Goal: Find specific page/section: Find specific page/section

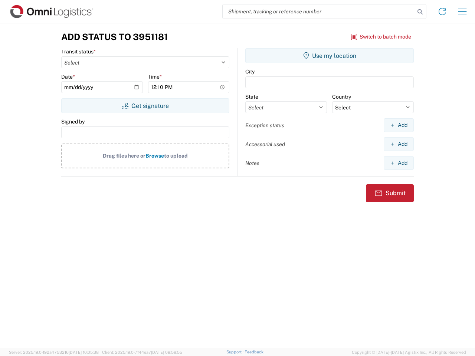
click at [319, 12] on input "search" at bounding box center [319, 11] width 192 height 14
click at [420, 12] on icon at bounding box center [420, 12] width 10 height 10
click at [443, 12] on icon at bounding box center [443, 12] width 12 height 12
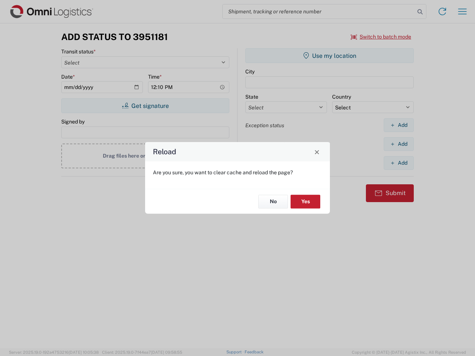
click at [381, 37] on div "Reload Are you sure, you want to clear cache and reload the page? No Yes" at bounding box center [237, 178] width 475 height 356
click at [145, 106] on div "Reload Are you sure, you want to clear cache and reload the page? No Yes" at bounding box center [237, 178] width 475 height 356
click at [330, 56] on div "Reload Are you sure, you want to clear cache and reload the page? No Yes" at bounding box center [237, 178] width 475 height 356
click at [399, 125] on div "Reload Are you sure, you want to clear cache and reload the page? No Yes" at bounding box center [237, 178] width 475 height 356
click at [399, 144] on div "Reload Are you sure, you want to clear cache and reload the page? No Yes" at bounding box center [237, 178] width 475 height 356
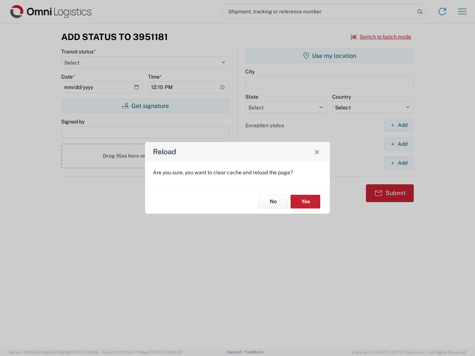
click at [399, 163] on div "Reload Are you sure, you want to clear cache and reload the page? No Yes" at bounding box center [237, 178] width 475 height 356
